Goal: Information Seeking & Learning: Learn about a topic

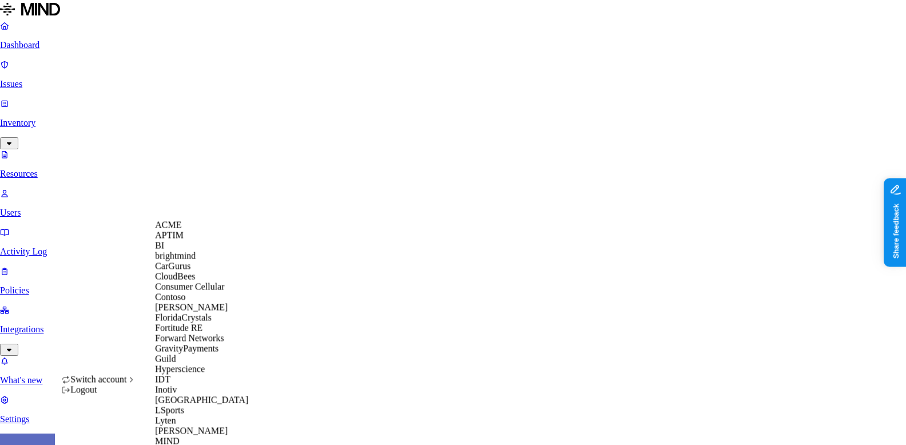
click at [208, 230] on div "ACME" at bounding box center [210, 225] width 111 height 10
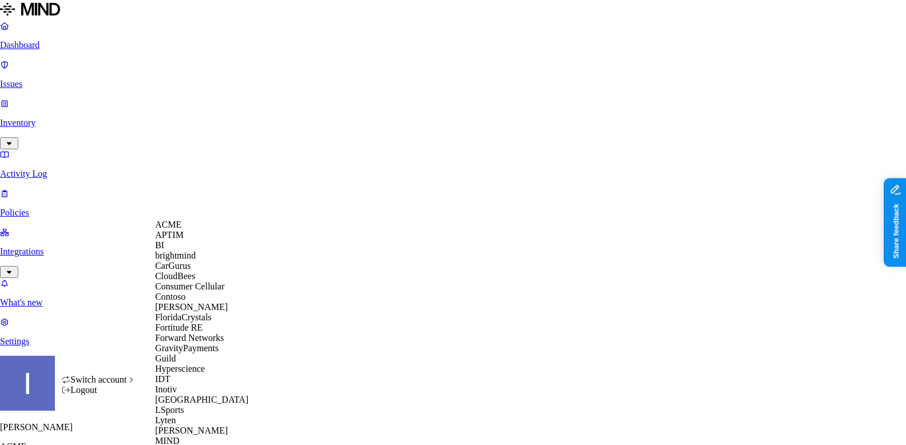
scroll to position [588, 0]
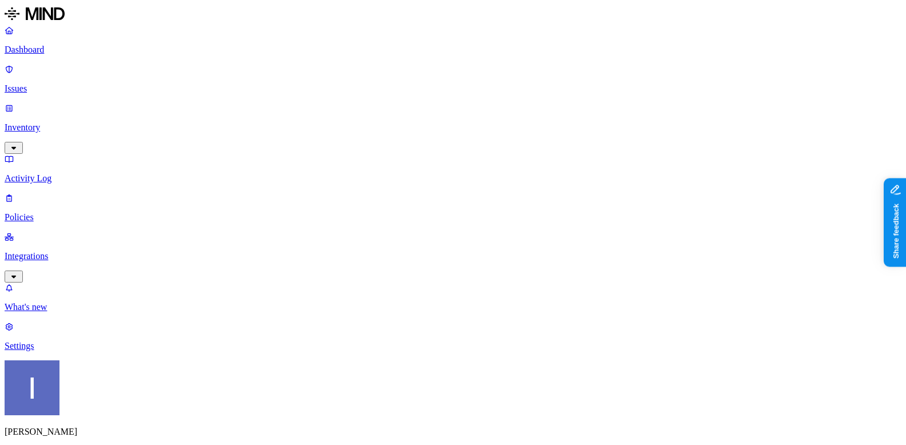
click at [49, 212] on p "Policies" at bounding box center [453, 217] width 897 height 10
click at [283, 109] on span "Endpoint" at bounding box center [287, 114] width 34 height 10
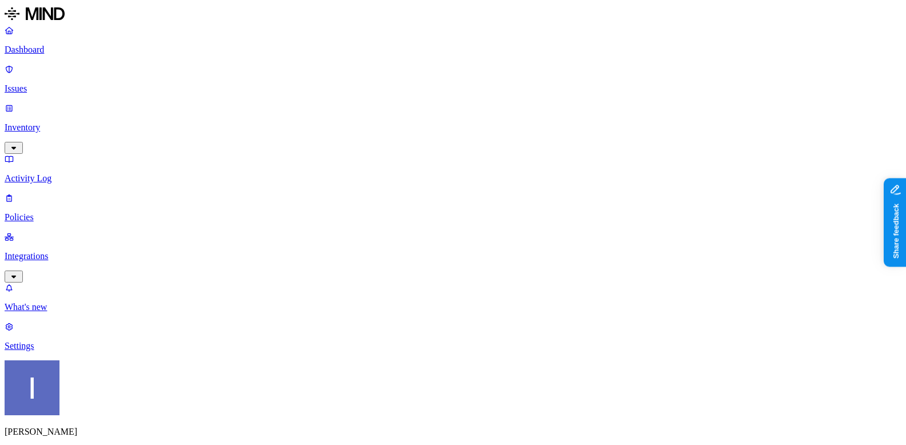
scroll to position [45, 0]
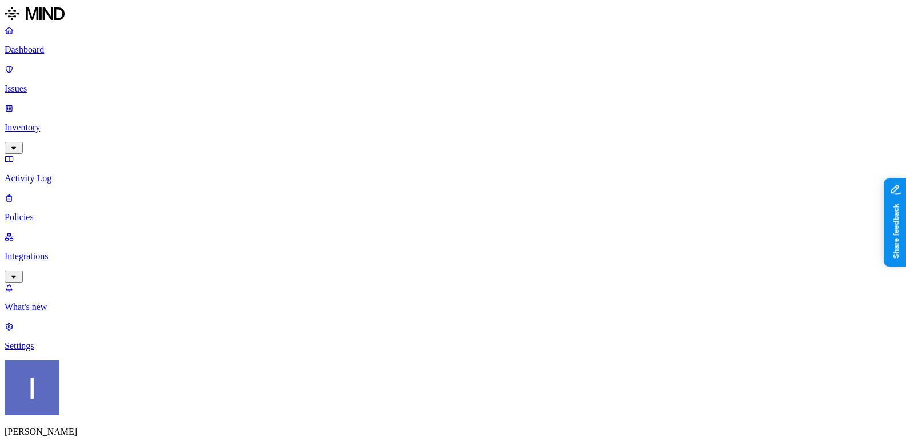
scroll to position [108, 0]
click at [86, 291] on nav "Dashboard Issues Inventory Activity Log Policies Integrations What's new 1 Sett…" at bounding box center [453, 188] width 897 height 326
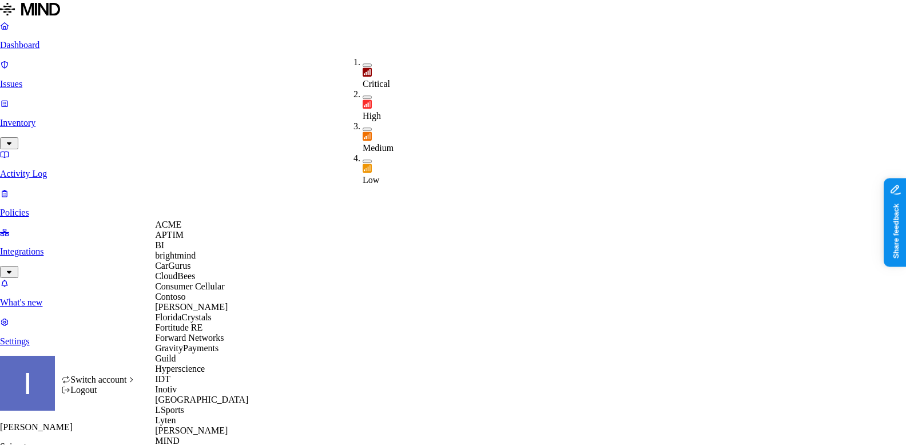
scroll to position [19, 0]
click at [214, 282] on div "CloudBees" at bounding box center [210, 276] width 111 height 10
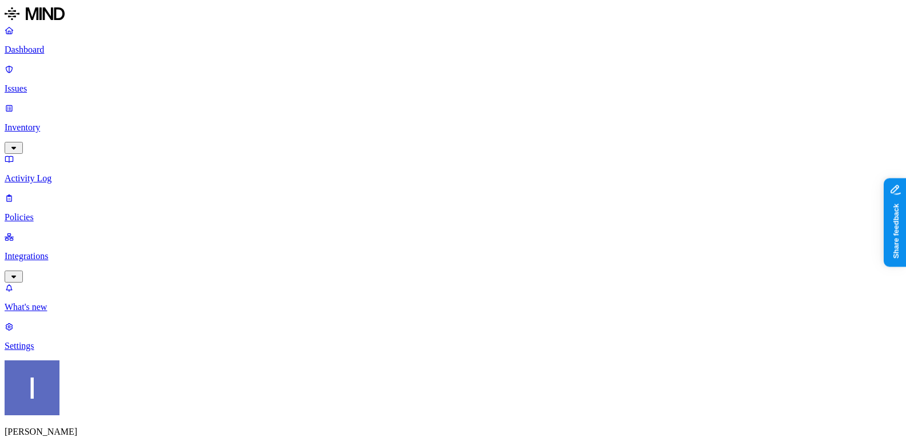
click at [90, 154] on link "Activity Log" at bounding box center [453, 169] width 897 height 30
click at [90, 122] on p "Inventory" at bounding box center [453, 127] width 897 height 10
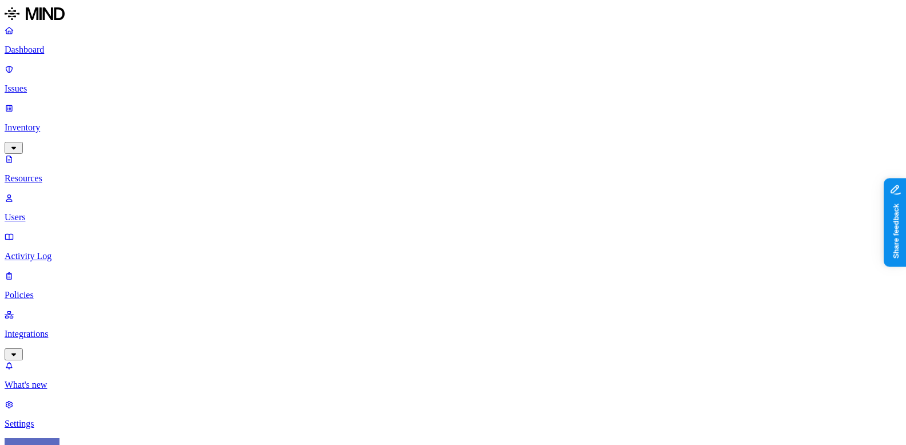
click at [356, 142] on div "Secrets" at bounding box center [356, 158] width 0 height 32
click at [356, 142] on div "Secrets" at bounding box center [356, 159] width 0 height 34
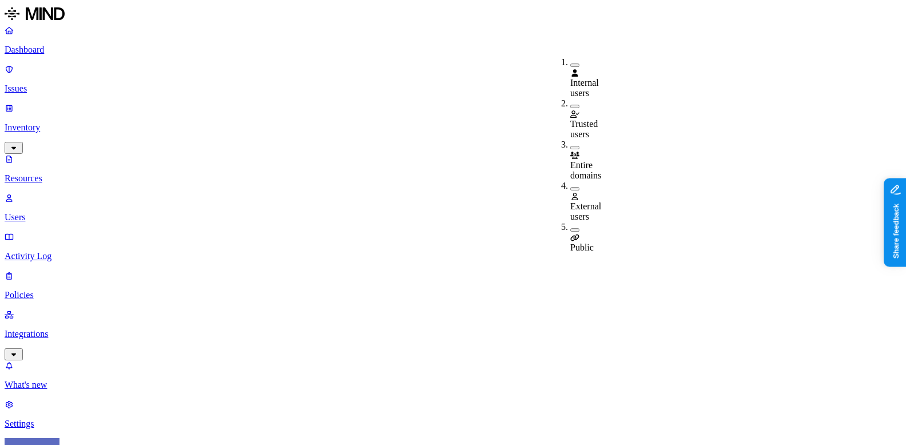
click at [81, 310] on link "Integrations" at bounding box center [453, 334] width 897 height 49
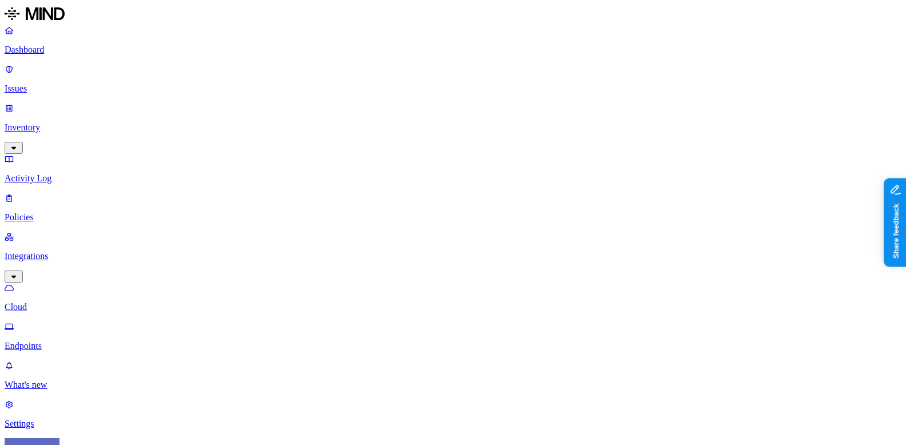
click at [46, 53] on p "Dashboard" at bounding box center [453, 50] width 897 height 10
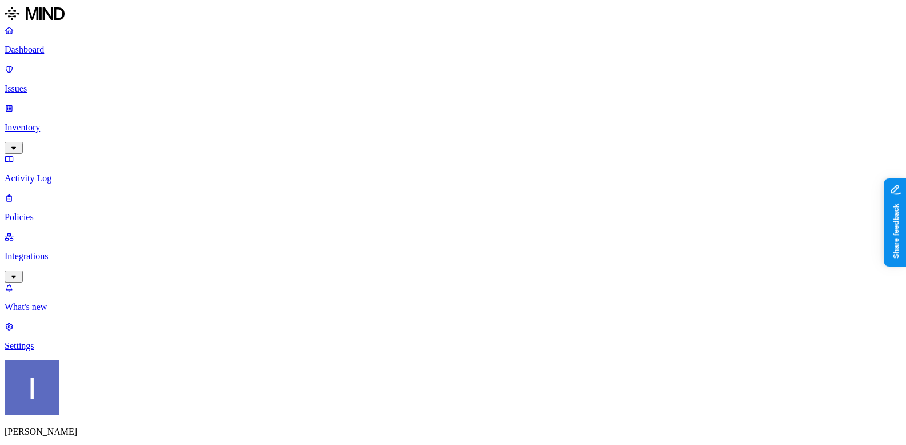
scroll to position [35, 0]
drag, startPoint x: 323, startPoint y: 309, endPoint x: 510, endPoint y: 347, distance: 190.9
click at [80, 65] on link "Issues" at bounding box center [453, 79] width 897 height 30
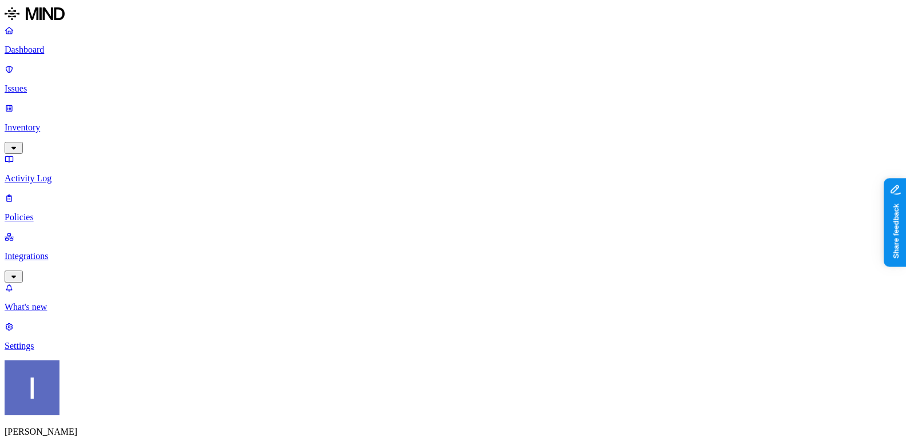
click at [57, 193] on link "Policies" at bounding box center [453, 208] width 897 height 30
click at [51, 84] on p "Issues" at bounding box center [453, 89] width 897 height 10
click at [78, 212] on p "Policies" at bounding box center [453, 217] width 897 height 10
click at [32, 84] on p "Issues" at bounding box center [453, 89] width 897 height 10
click at [58, 212] on p "Policies" at bounding box center [453, 217] width 897 height 10
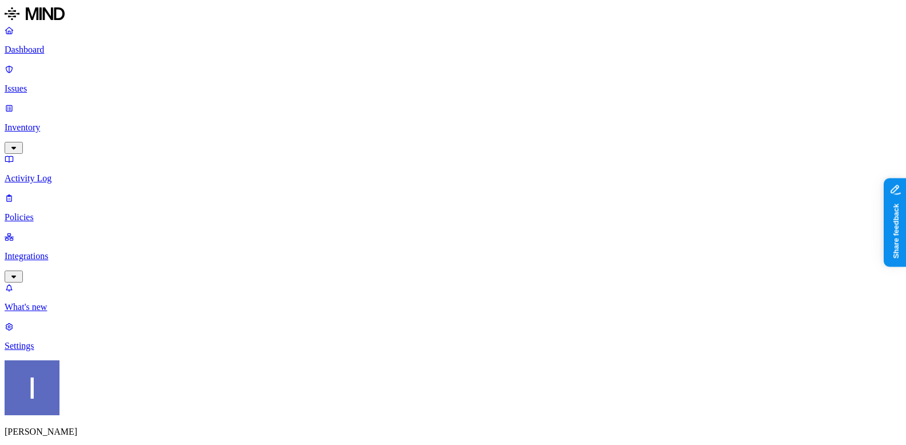
scroll to position [56, 0]
click at [54, 84] on p "Issues" at bounding box center [453, 89] width 897 height 10
click at [67, 193] on link "Policies" at bounding box center [453, 208] width 897 height 30
click at [80, 84] on p "Issues" at bounding box center [453, 89] width 897 height 10
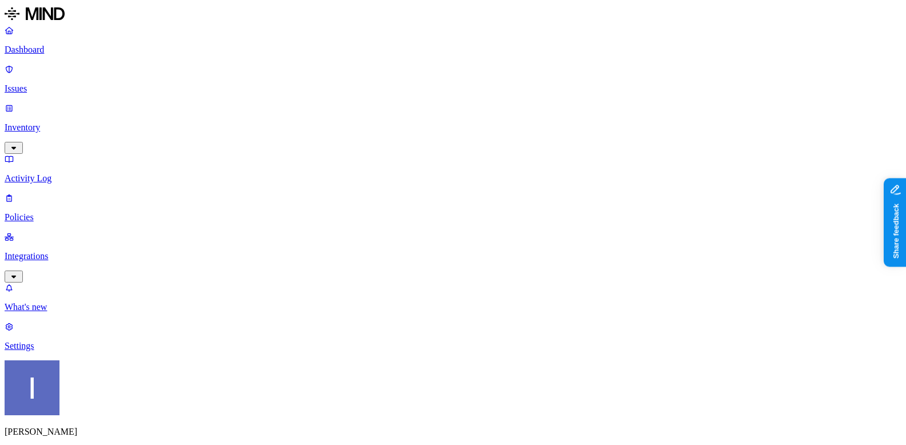
click at [30, 122] on div "Dashboard Issues Inventory Activity Log Policies Integrations" at bounding box center [453, 154] width 897 height 258
click at [37, 173] on p "Activity Log" at bounding box center [453, 178] width 897 height 10
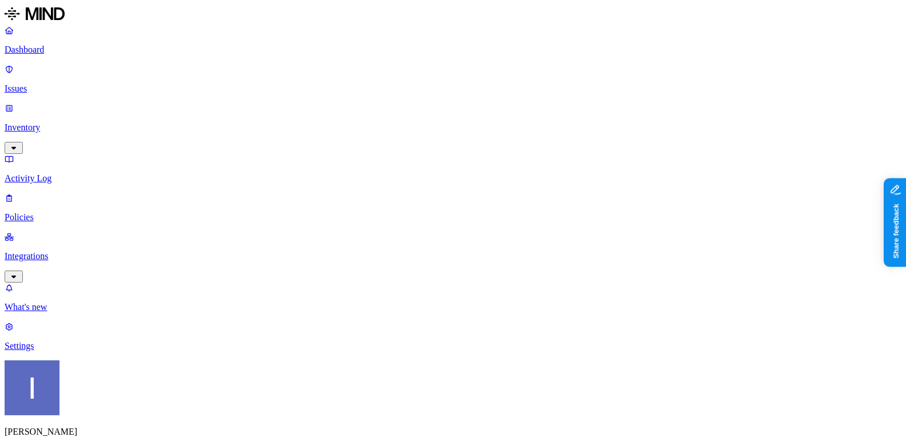
click at [46, 64] on link "Issues" at bounding box center [453, 79] width 897 height 30
click at [46, 55] on p "Dashboard" at bounding box center [453, 50] width 897 height 10
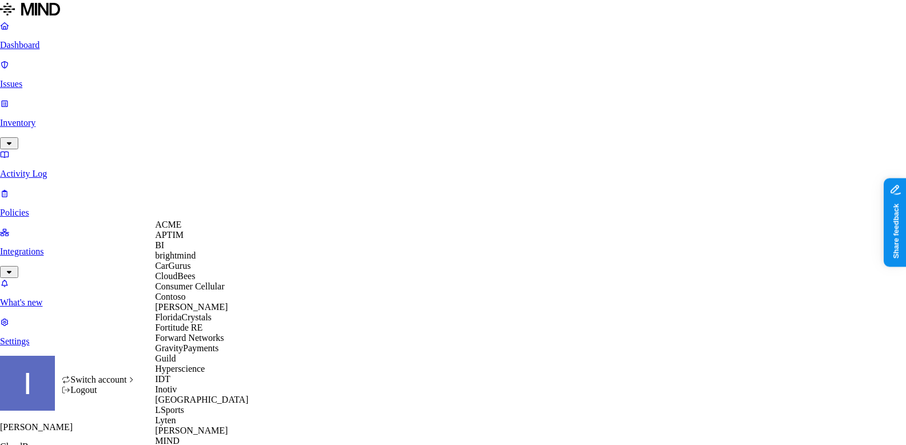
click at [196, 240] on div "APTIM" at bounding box center [210, 235] width 111 height 10
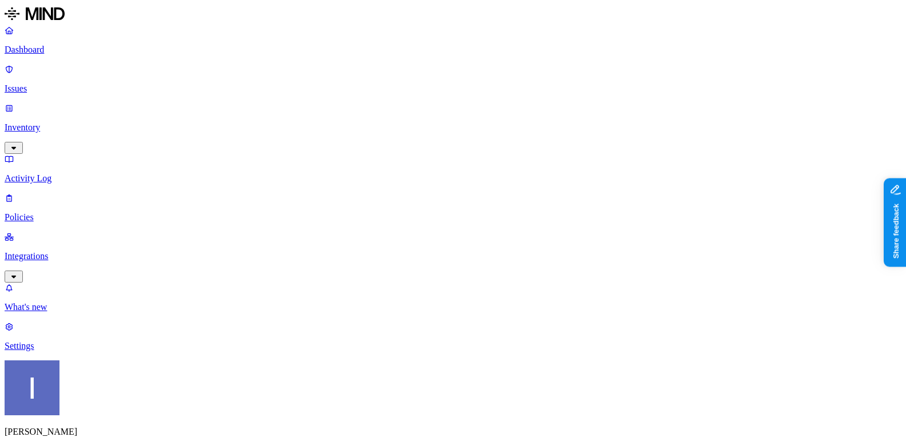
click at [42, 251] on p "Integrations" at bounding box center [453, 256] width 897 height 10
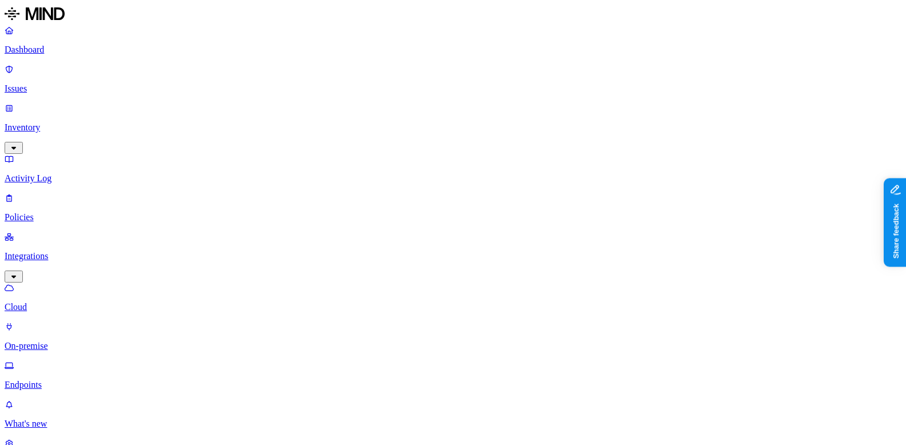
click at [65, 341] on p "On-premise" at bounding box center [453, 346] width 897 height 10
click at [67, 380] on p "Endpoints" at bounding box center [453, 385] width 897 height 10
click at [69, 322] on link "On-premise" at bounding box center [453, 337] width 897 height 30
click at [69, 302] on p "Cloud" at bounding box center [453, 307] width 897 height 10
click at [59, 25] on link at bounding box center [453, 15] width 897 height 21
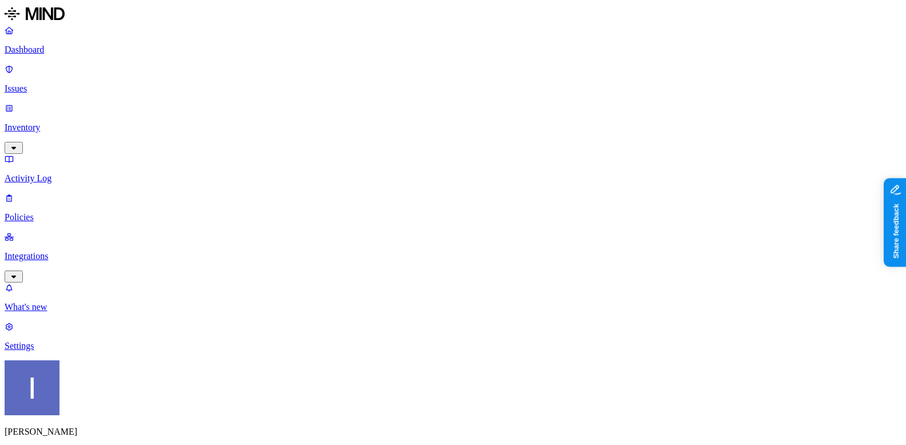
scroll to position [138, 0]
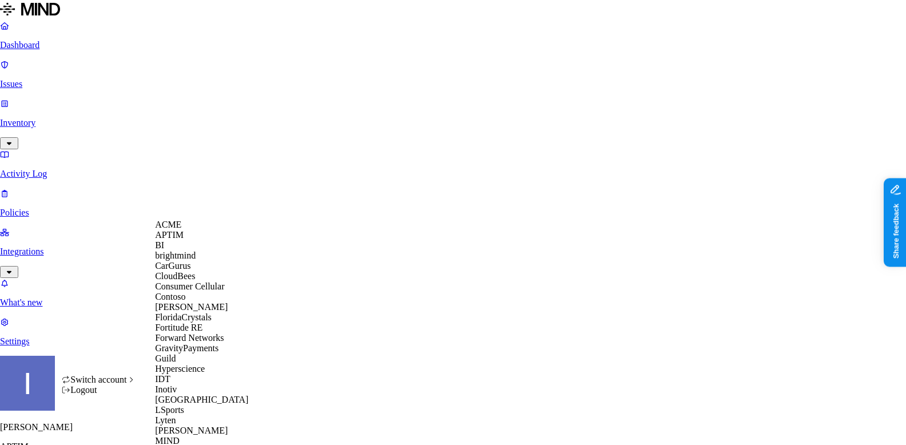
scroll to position [0, 0]
